Goal: Check status: Check status

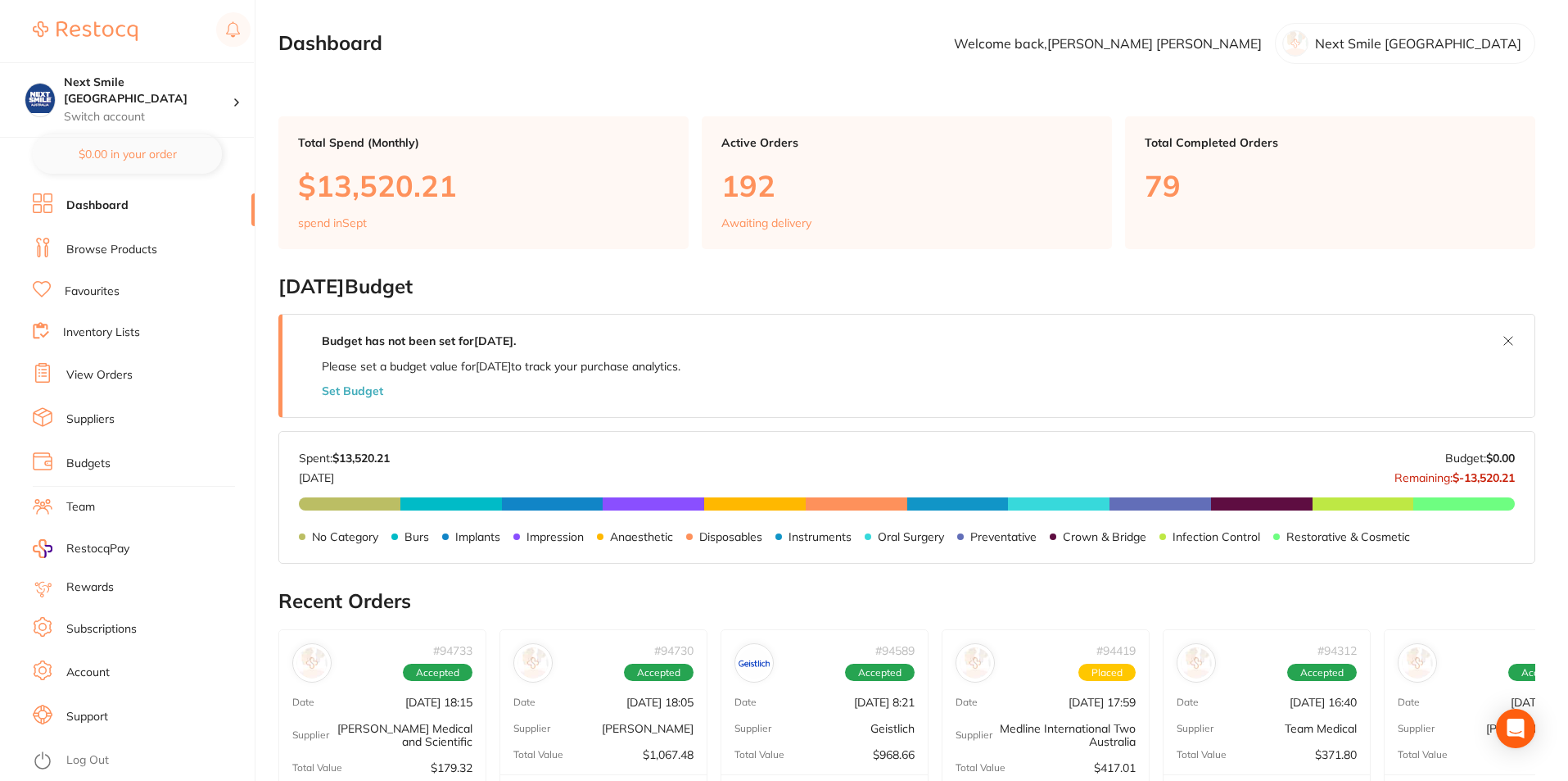
click at [75, 289] on link "Favourites" at bounding box center [93, 291] width 55 height 17
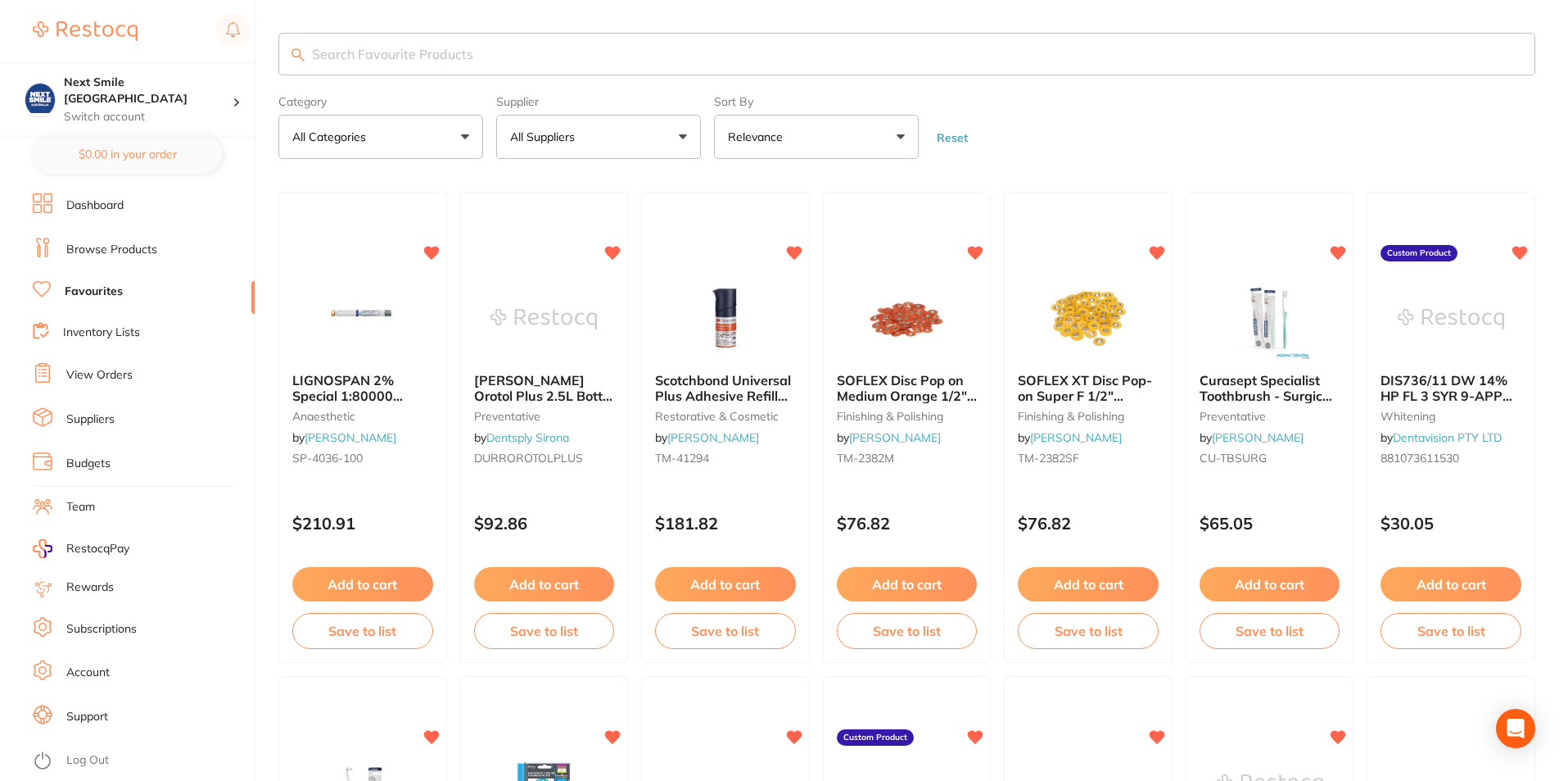
click at [89, 334] on link "Inventory Lists" at bounding box center [102, 333] width 77 height 17
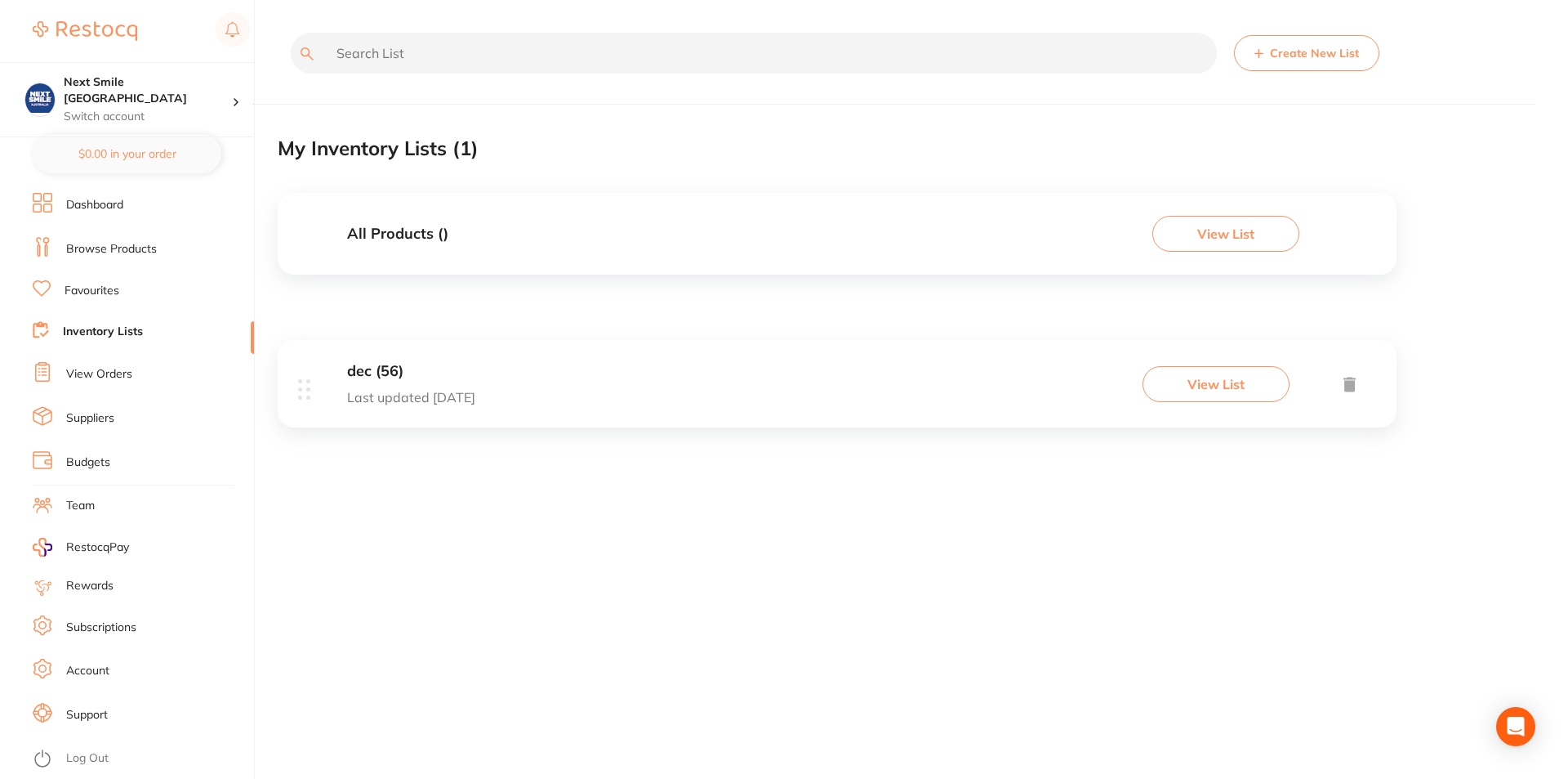
click at [89, 259] on li "Browse Products" at bounding box center [143, 249] width 221 height 25
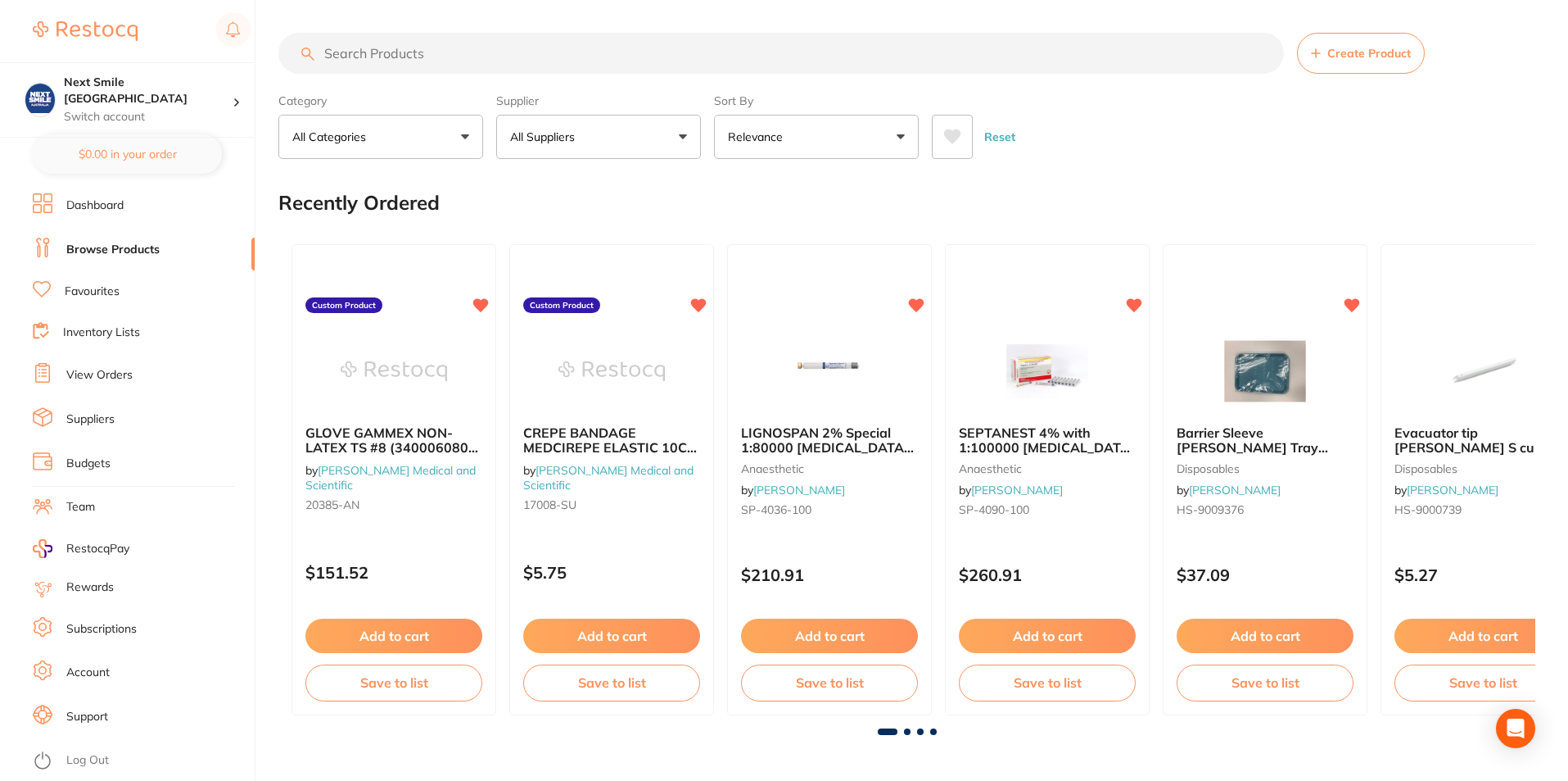
click at [109, 379] on link "View Orders" at bounding box center [99, 375] width 66 height 17
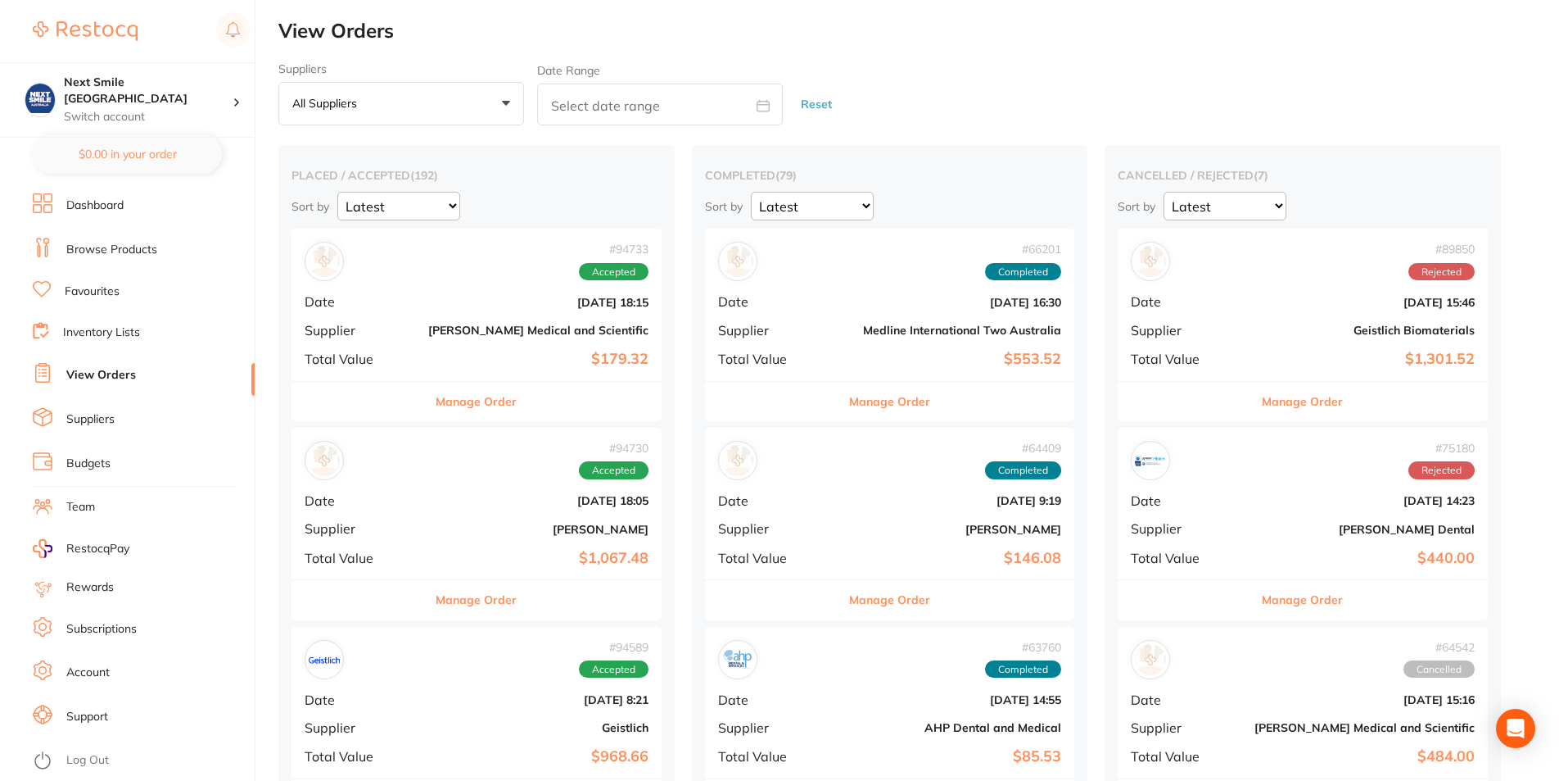
click at [503, 349] on div "# 94733 Accepted Date [DATE] 18:15 Supplier [PERSON_NAME] Medical and Scientifi…" at bounding box center [476, 303] width 370 height 151
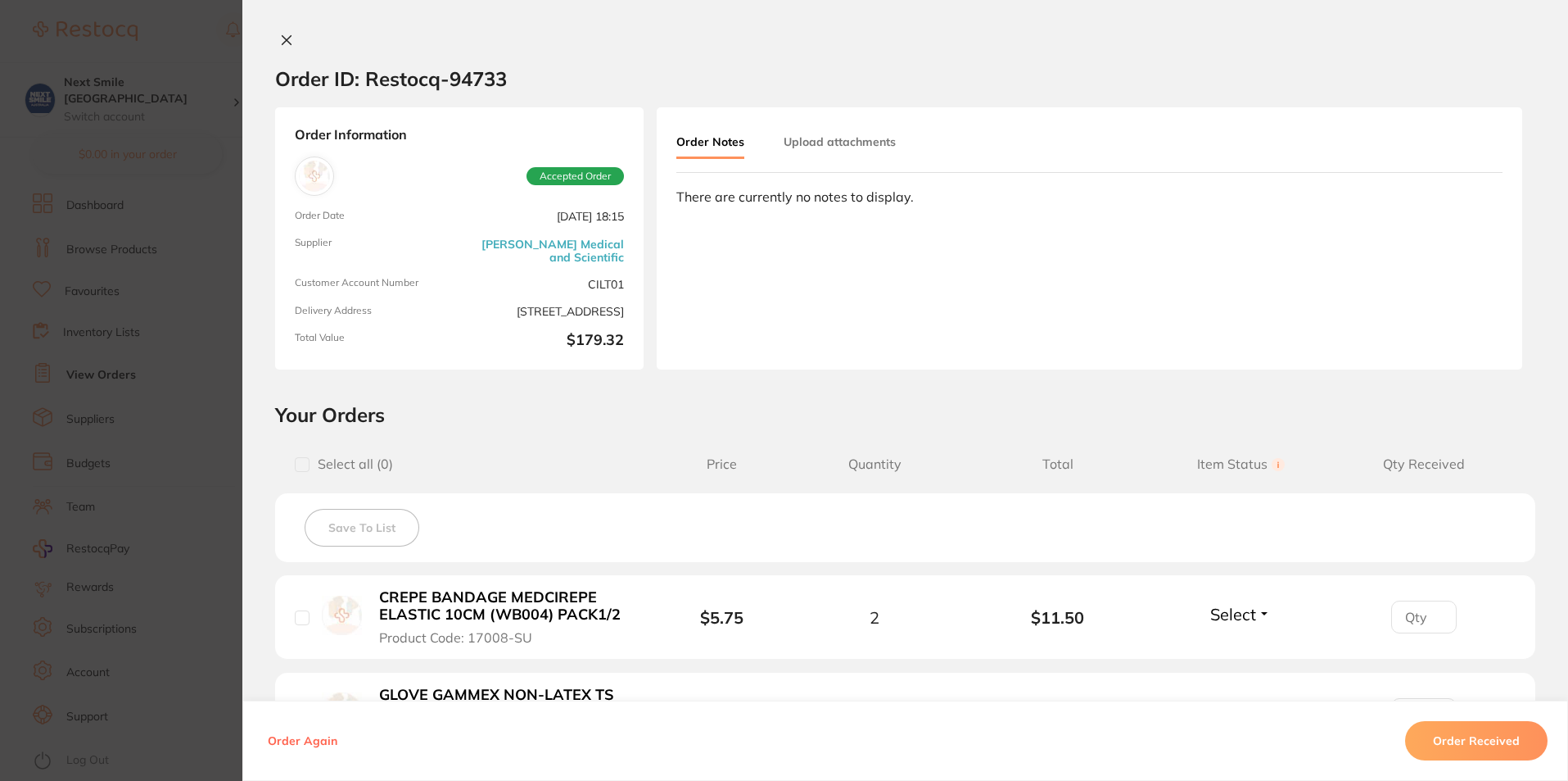
click at [282, 39] on icon at bounding box center [286, 40] width 9 height 9
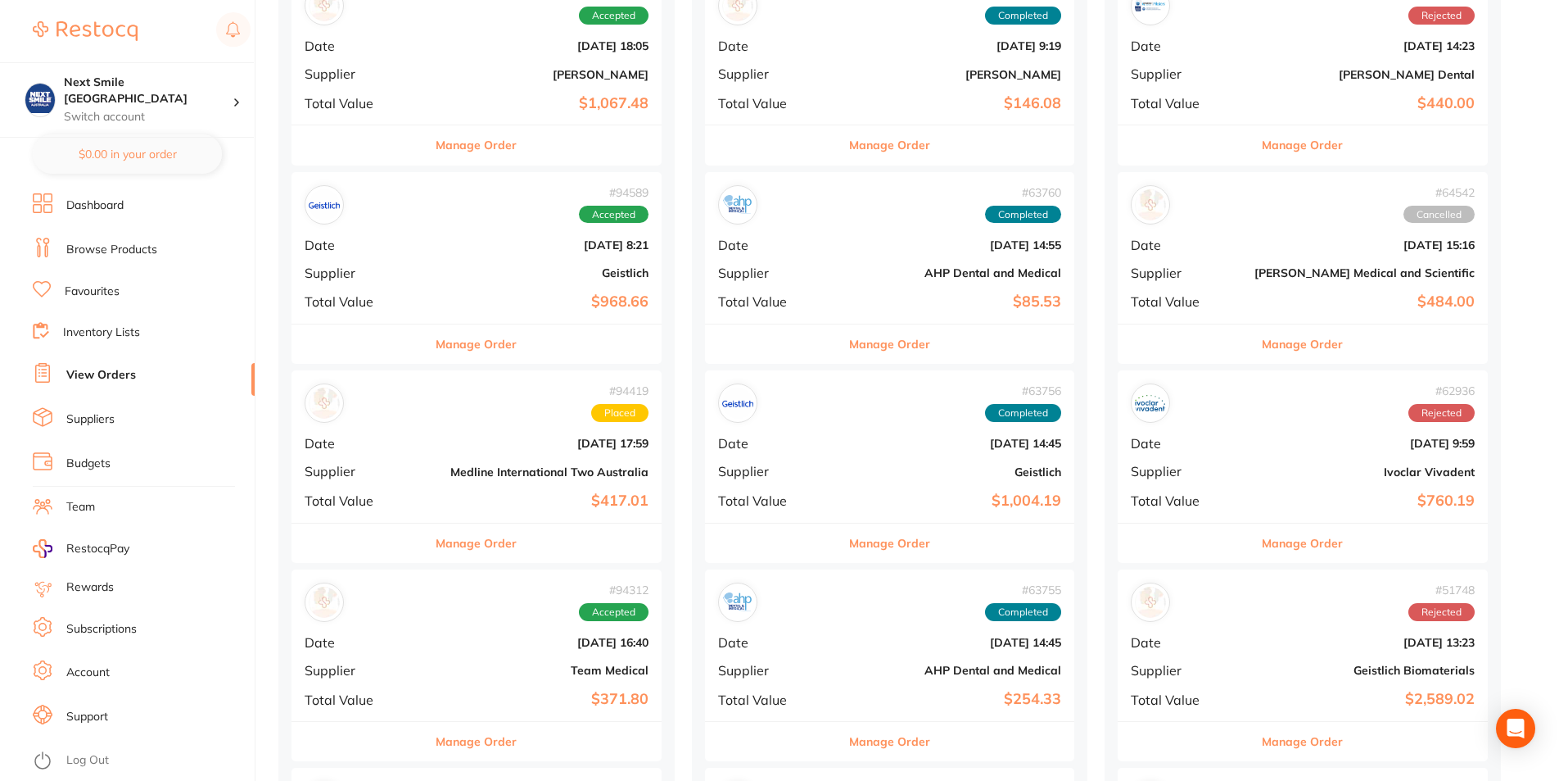
scroll to position [492, 0]
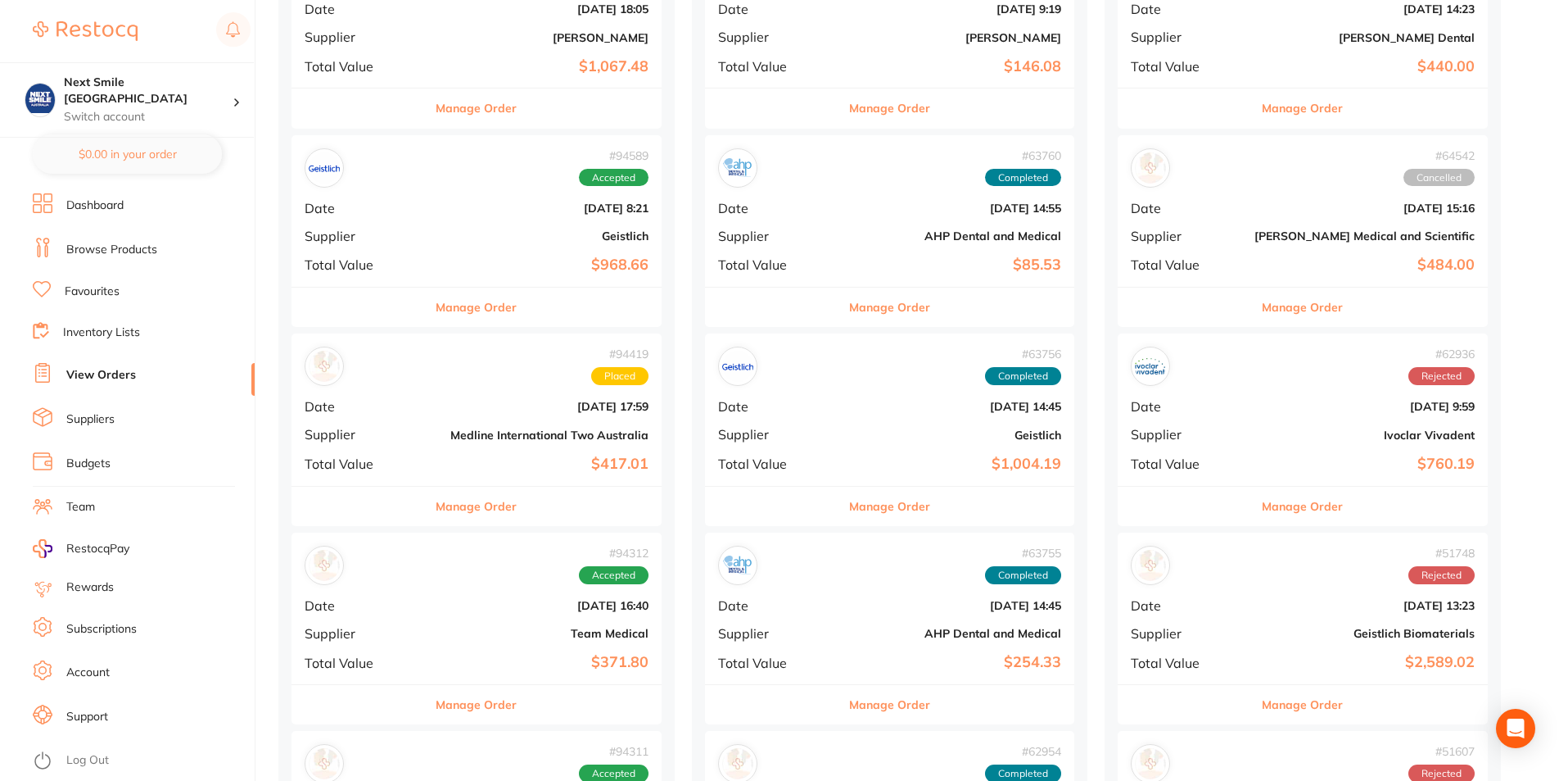
click at [479, 419] on div "# 94419 Placed Date [DATE] 17:59 Supplier Medline International Two [GEOGRAPHIC…" at bounding box center [476, 409] width 370 height 151
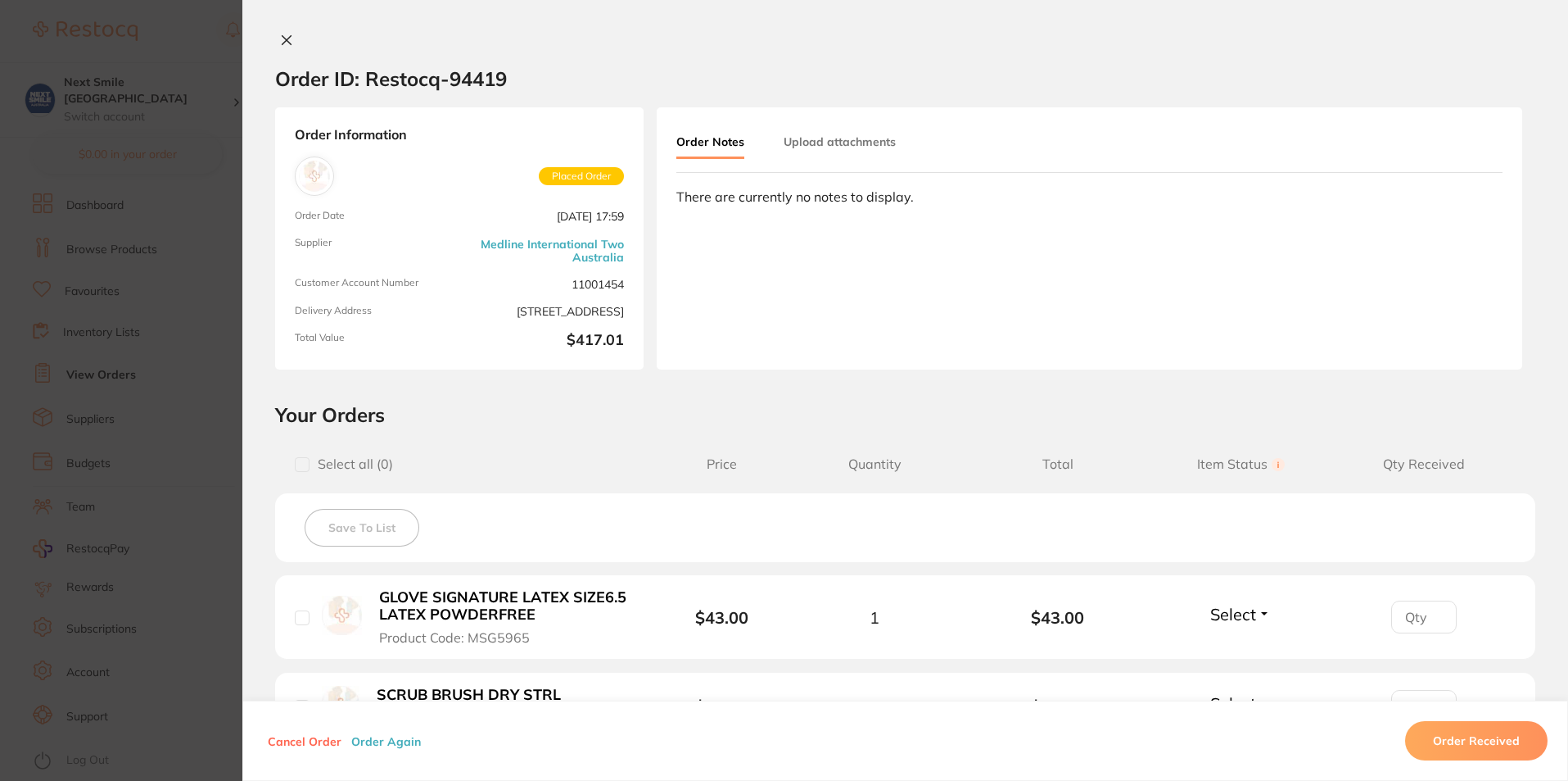
click at [280, 45] on icon at bounding box center [286, 39] width 13 height 13
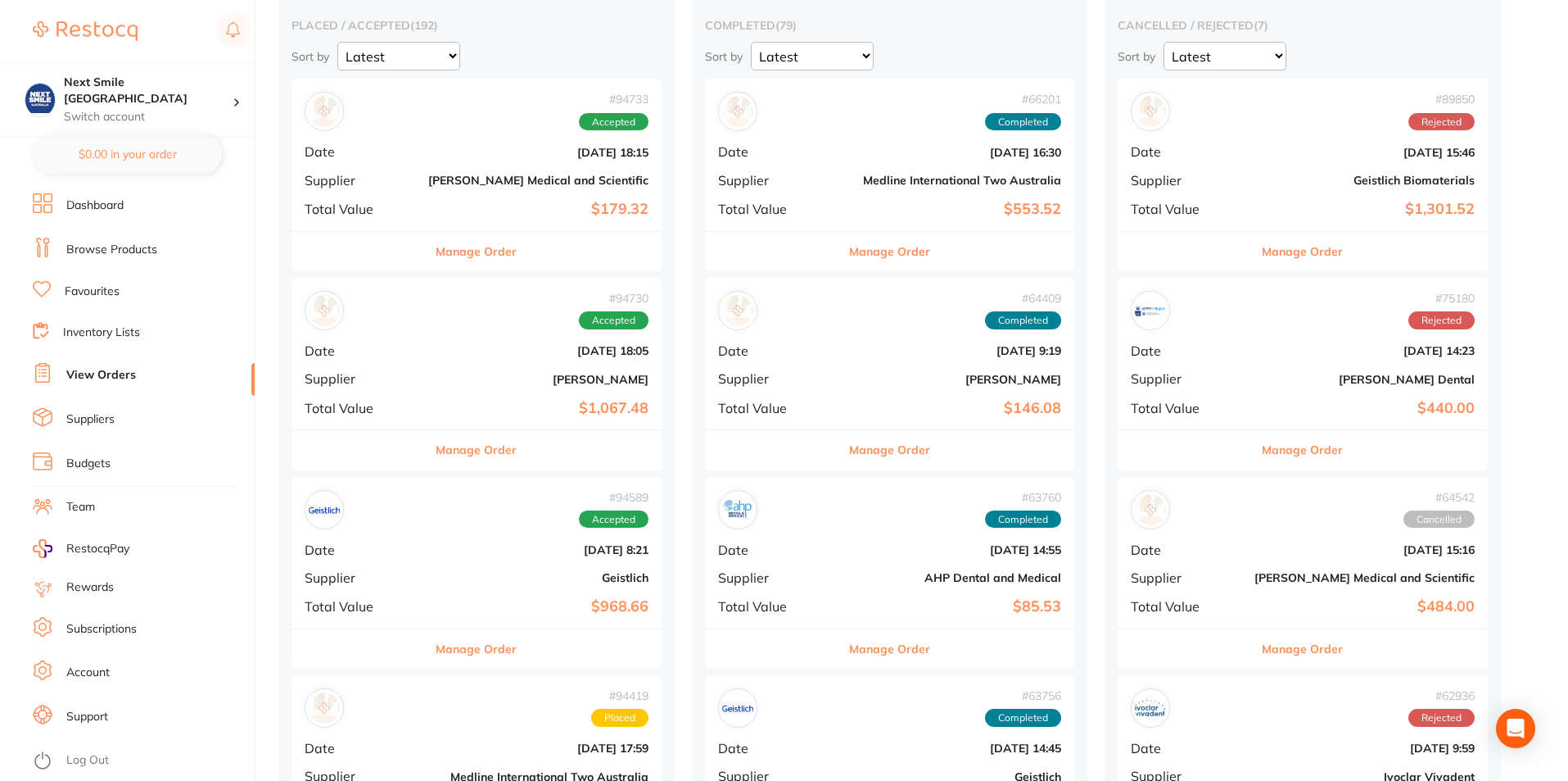
scroll to position [410, 0]
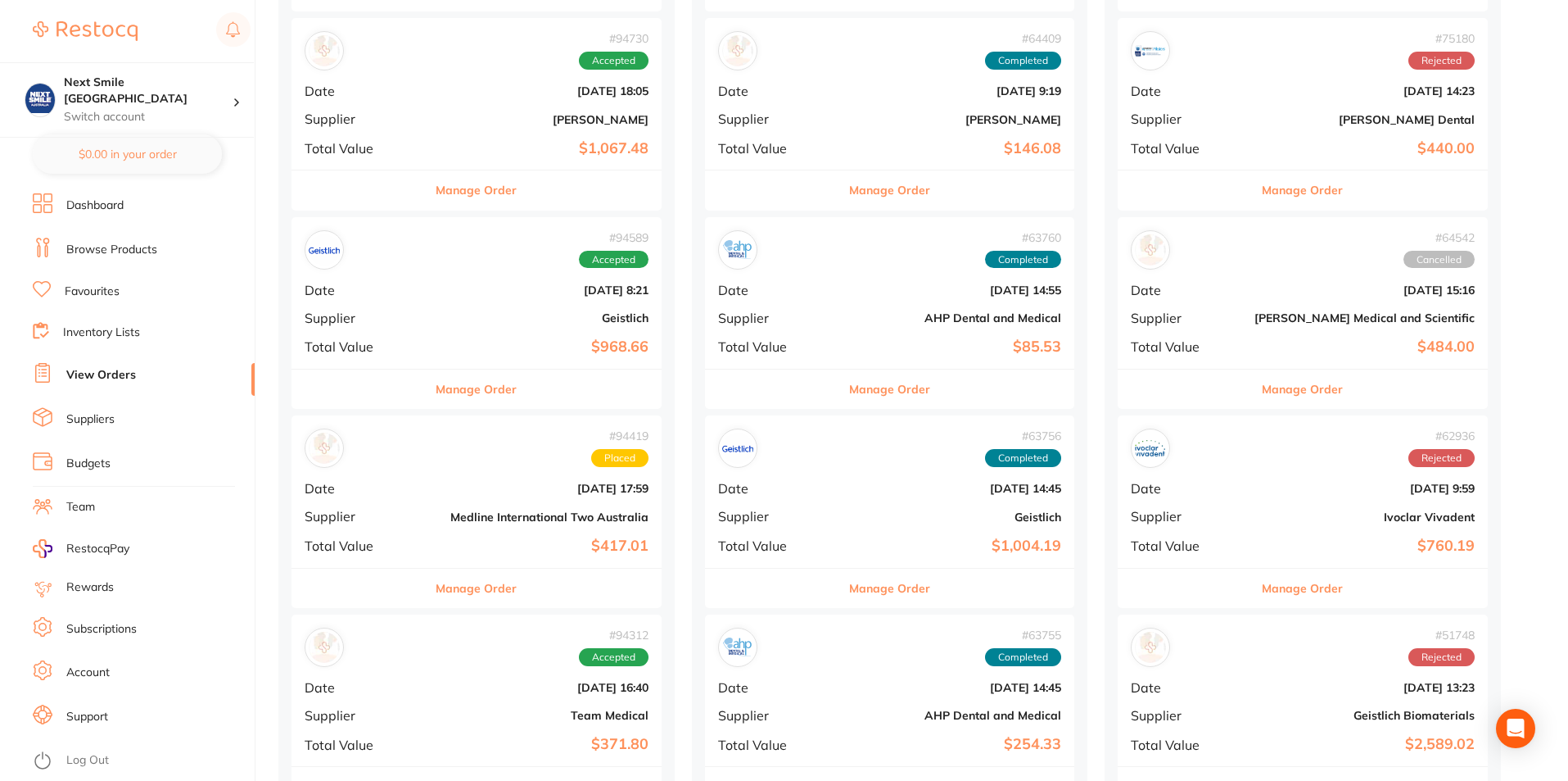
click at [497, 493] on b "[DATE] 17:59" at bounding box center [538, 488] width 220 height 13
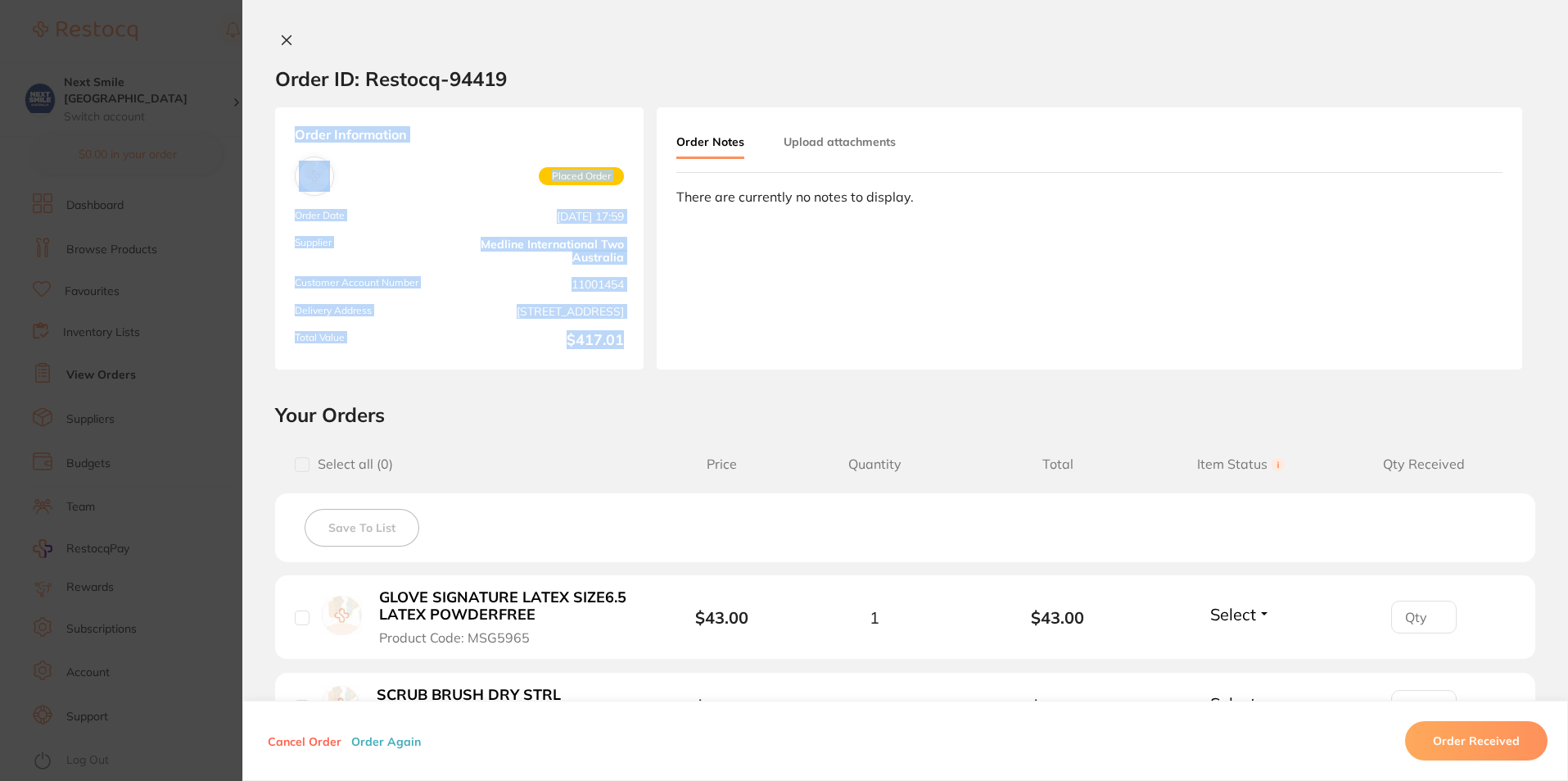
drag, startPoint x: 629, startPoint y: 357, endPoint x: 292, endPoint y: 117, distance: 413.7
click at [292, 117] on div "Order Information Placed Order Order Date [DATE] 17:59 Supplier Medline Interna…" at bounding box center [459, 238] width 368 height 262
click at [478, 111] on div "Order Information Placed Order Order Date [DATE] 17:59 Supplier Medline Interna…" at bounding box center [459, 238] width 368 height 262
drag, startPoint x: 300, startPoint y: 127, endPoint x: 649, endPoint y: 341, distance: 409.4
click at [649, 341] on div "Order Information Placed Order Order Date [DATE] 17:59 Supplier Medline Interna…" at bounding box center [905, 238] width 1325 height 262
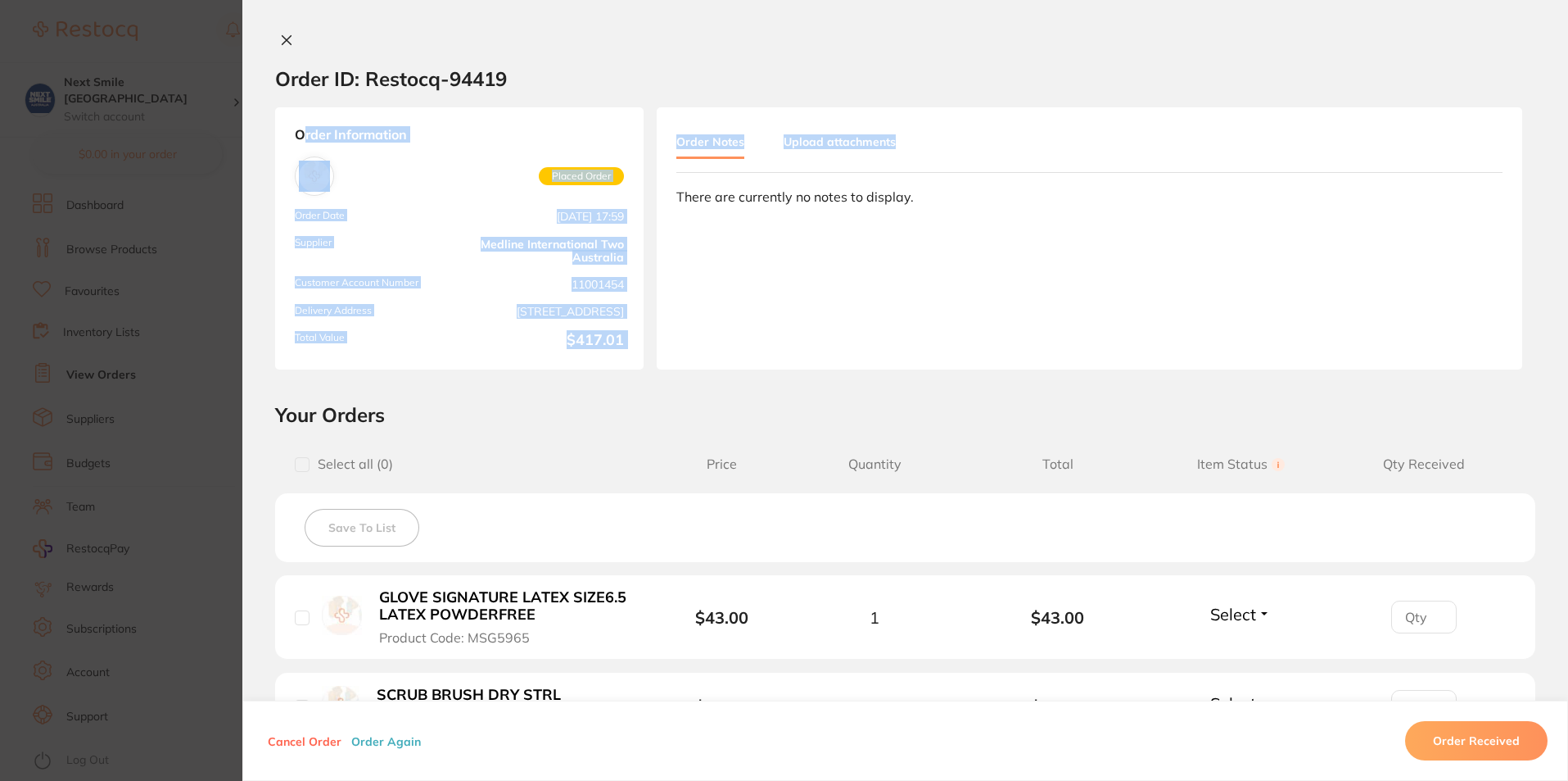
click at [638, 348] on div "Order Information Placed Order Order Date [DATE] 17:59 Supplier Medline Interna…" at bounding box center [459, 238] width 368 height 262
drag, startPoint x: 634, startPoint y: 351, endPoint x: 270, endPoint y: 173, distance: 405.2
click at [270, 173] on div "Order Information Placed Order Order Date [DATE] 17:59 Supplier Medline Interna…" at bounding box center [905, 238] width 1325 height 262
click at [354, 179] on div "Order Information Placed Order Order Date [DATE] 17:59 Supplier Medline Interna…" at bounding box center [459, 238] width 368 height 262
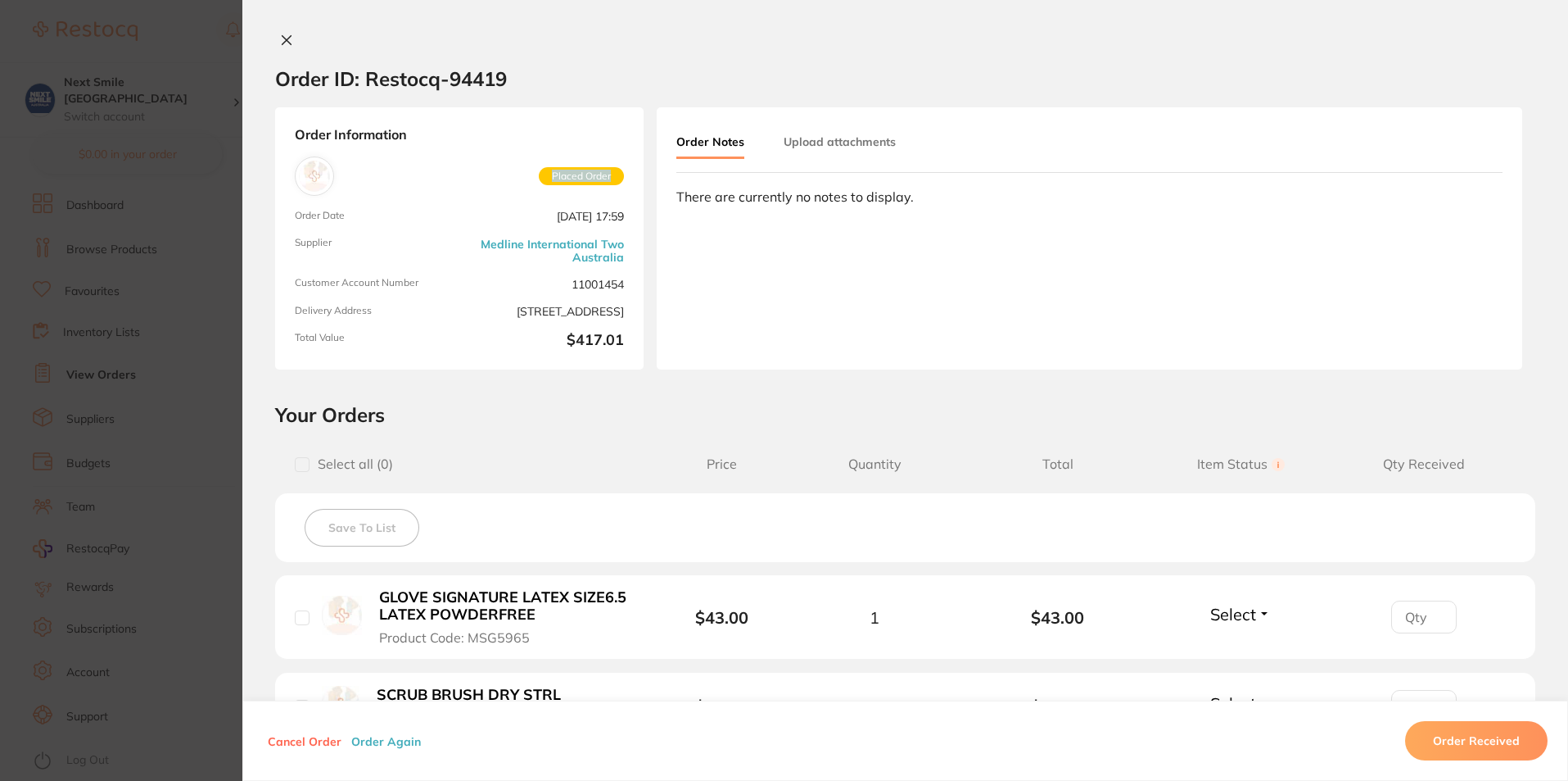
drag, startPoint x: 502, startPoint y: 170, endPoint x: 641, endPoint y: 173, distance: 139.0
click at [641, 173] on div "Order Information Placed Order Order Date [DATE] 17:59 Supplier Medline Interna…" at bounding box center [905, 238] width 1325 height 262
click at [616, 231] on div "Order Information Placed Order Order Date [DATE] 17:59 Supplier Medline Interna…" at bounding box center [459, 238] width 368 height 262
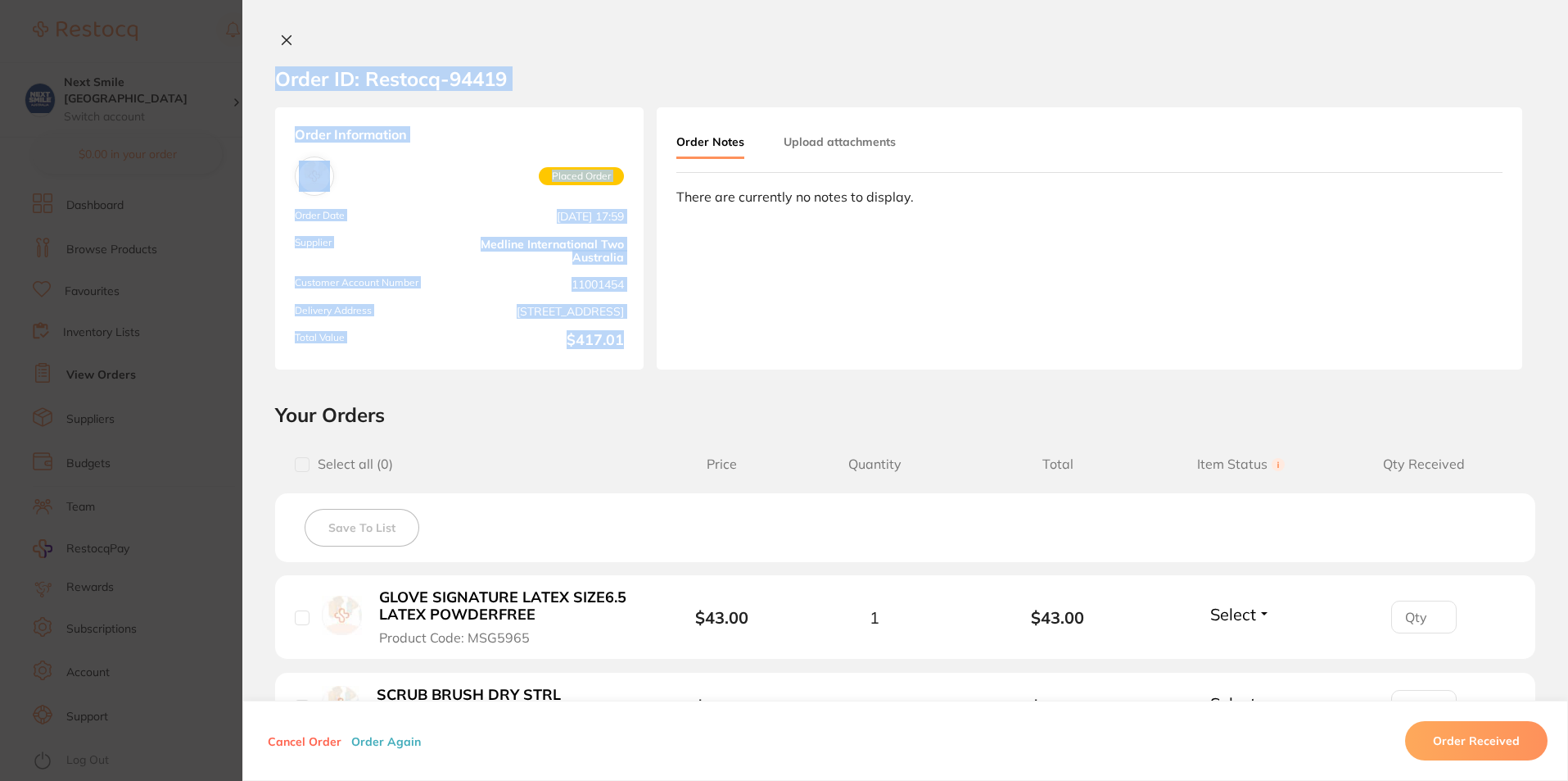
drag, startPoint x: 626, startPoint y: 342, endPoint x: 276, endPoint y: 76, distance: 439.6
click at [276, 76] on div "Order ID: Restocq- 94419 Order Information Placed Order Order Date [DATE] 17:59…" at bounding box center [905, 406] width 1325 height 747
click at [422, 162] on div "Order Information Placed Order Order Date [DATE] 17:59 Supplier Medline Interna…" at bounding box center [459, 238] width 368 height 262
drag, startPoint x: 634, startPoint y: 362, endPoint x: 276, endPoint y: 93, distance: 447.8
click at [276, 93] on div "Order ID: Restocq- 94419 Order Information Placed Order Order Date [DATE] 17:59…" at bounding box center [905, 406] width 1325 height 747
